Goal: Find contact information

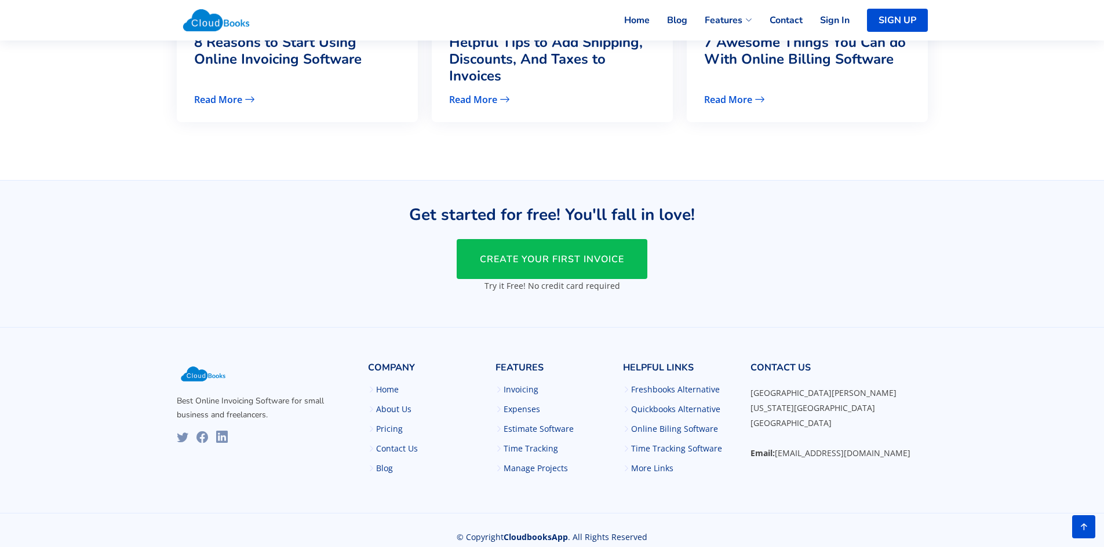
scroll to position [2837, 0]
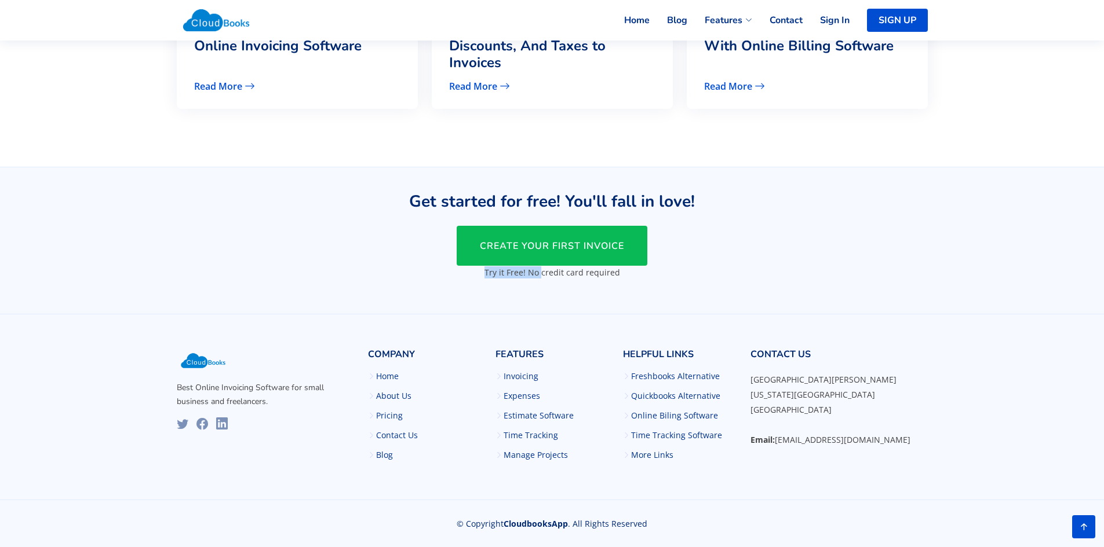
drag, startPoint x: 481, startPoint y: 274, endPoint x: 542, endPoint y: 280, distance: 61.2
click at [542, 280] on div "Get started for free! You'll fall in love! CREATE YOUR FIRST INVOICE Try it Fre…" at bounding box center [552, 241] width 510 height 118
click at [524, 284] on div "Get started for free! You'll fall in love! CREATE YOUR FIRST INVOICE Try it Fre…" at bounding box center [552, 241] width 510 height 118
click at [515, 376] on link "Invoicing" at bounding box center [520, 376] width 35 height 8
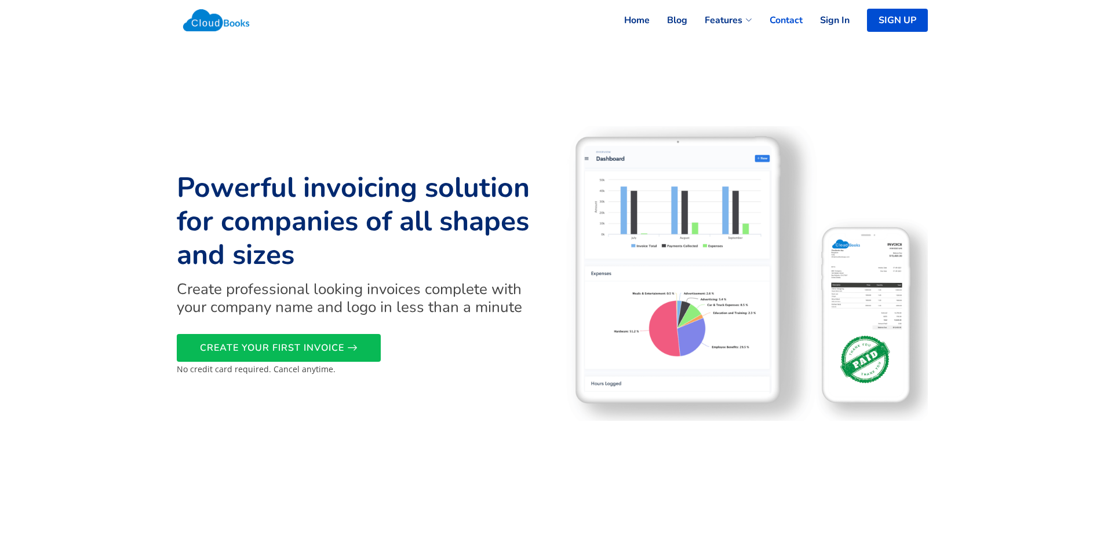
click at [752, 21] on link "Contact" at bounding box center [777, 20] width 50 height 25
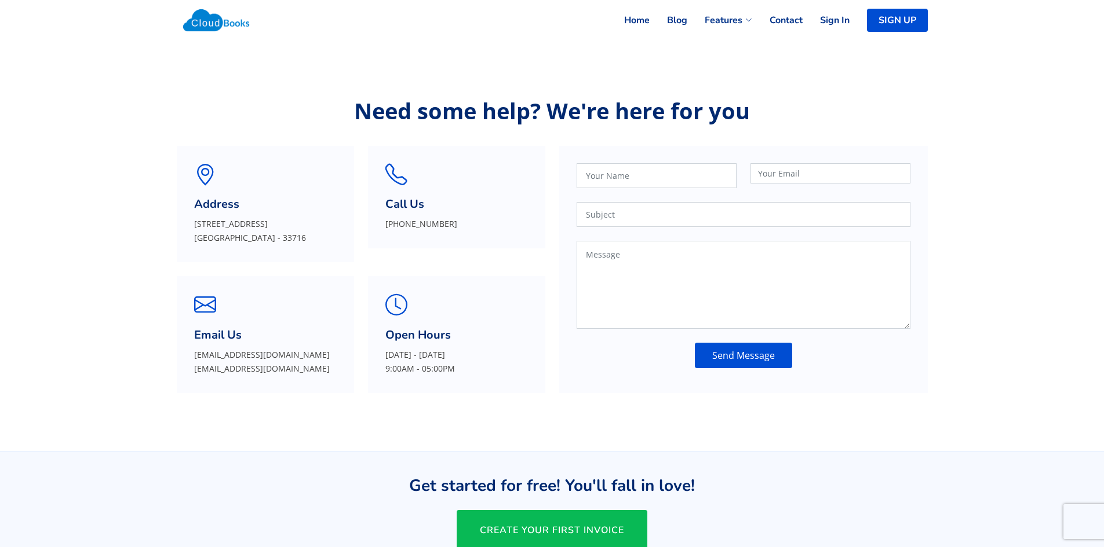
drag, startPoint x: 625, startPoint y: 115, endPoint x: 565, endPoint y: 84, distance: 67.6
click at [625, 113] on p "Need some help? We're here for you" at bounding box center [552, 110] width 751 height 24
click at [206, 31] on img at bounding box center [216, 20] width 79 height 35
